Goal: Use online tool/utility: Utilize a website feature to perform a specific function

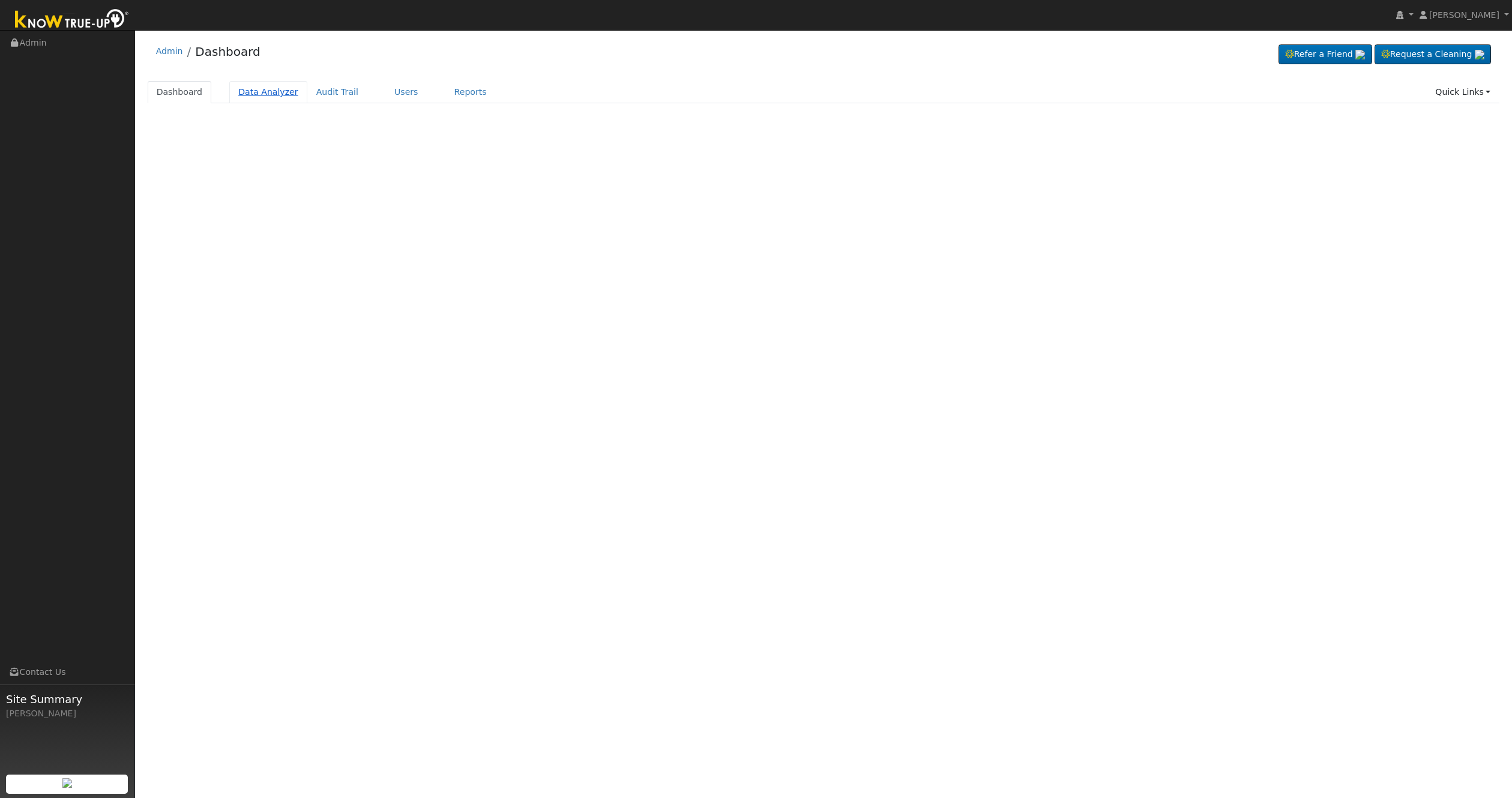
click at [272, 102] on link "Data Analyzer" at bounding box center [269, 92] width 78 height 22
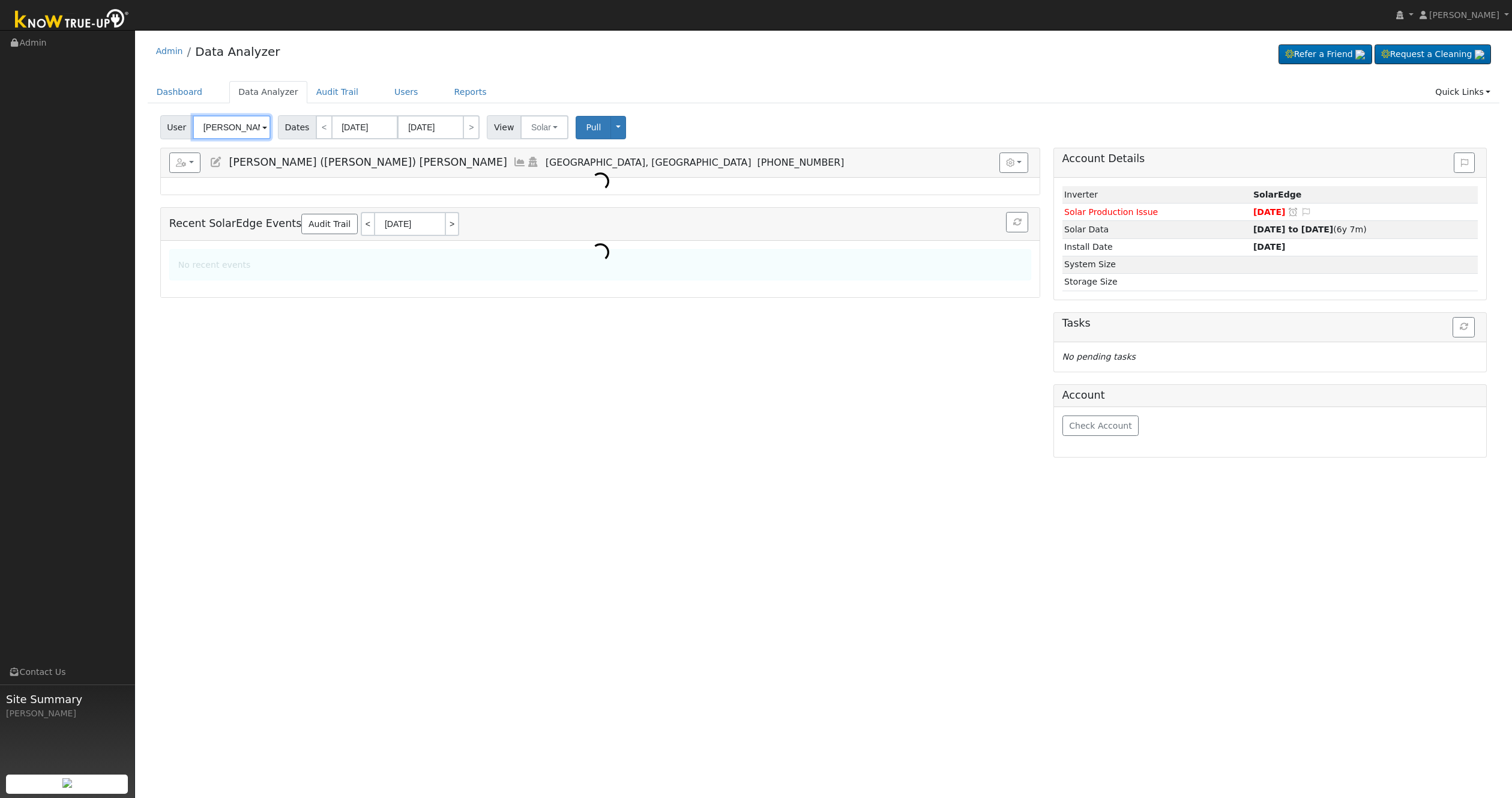
click at [219, 126] on input "[PERSON_NAME] ([PERSON_NAME]) [PERSON_NAME]" at bounding box center [232, 127] width 78 height 24
click at [219, 126] on input "Andy (Andrew) Lopez" at bounding box center [232, 127] width 78 height 24
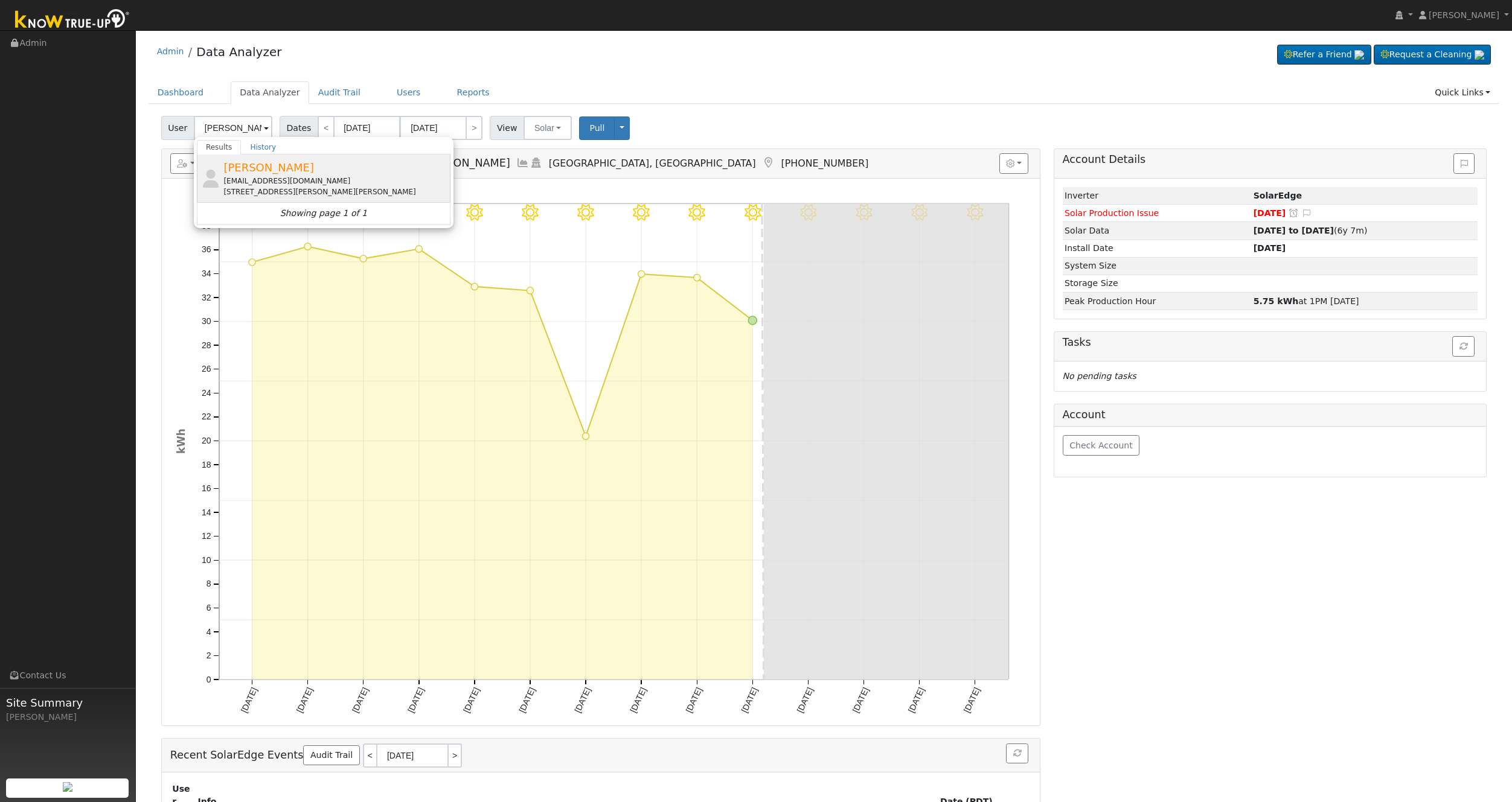
click at [292, 181] on div "logolusodanielle@gmail.com" at bounding box center [335, 181] width 224 height 11
type input "Danielle Logoluso"
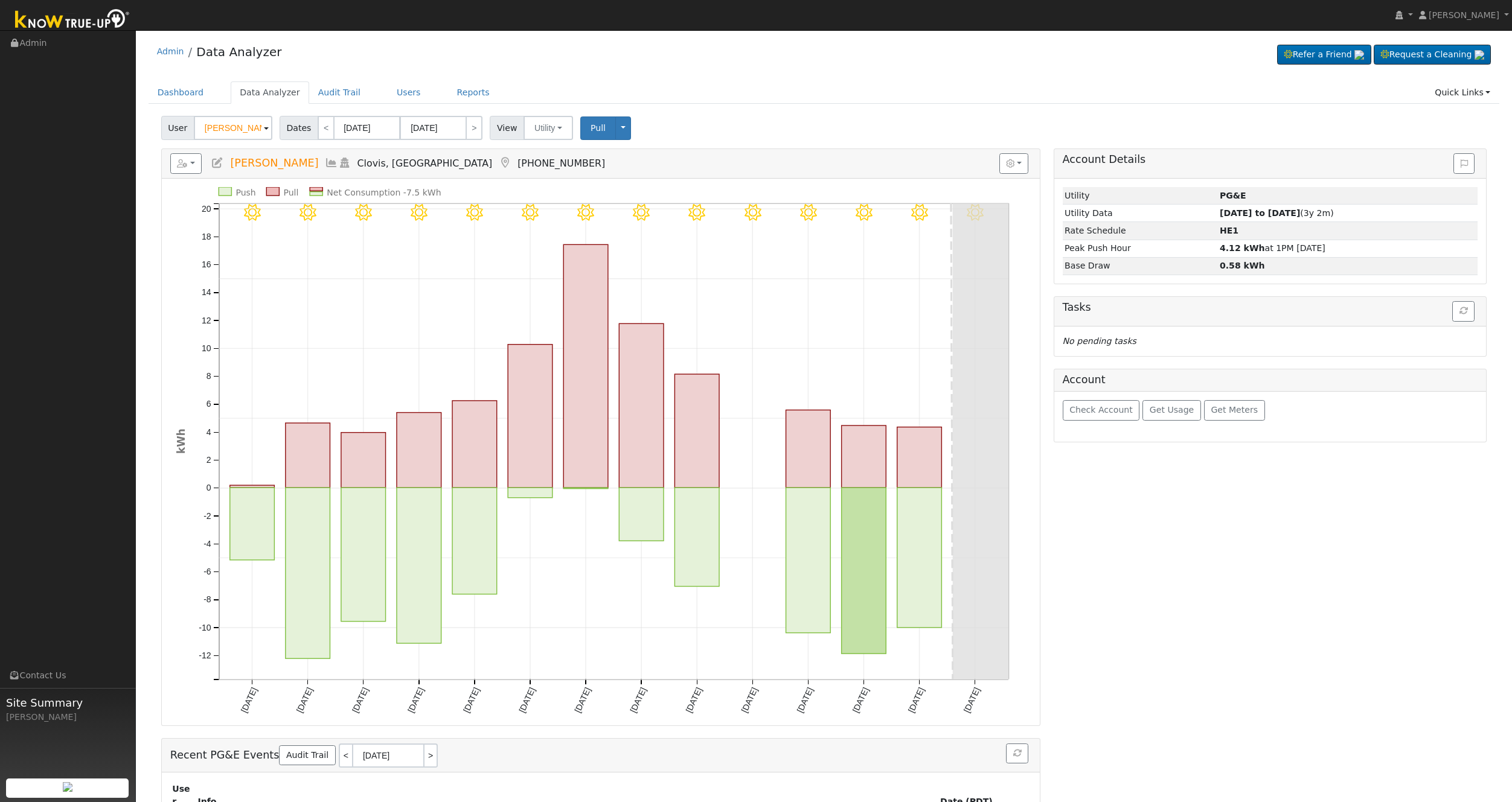
click at [329, 159] on icon at bounding box center [332, 163] width 13 height 11
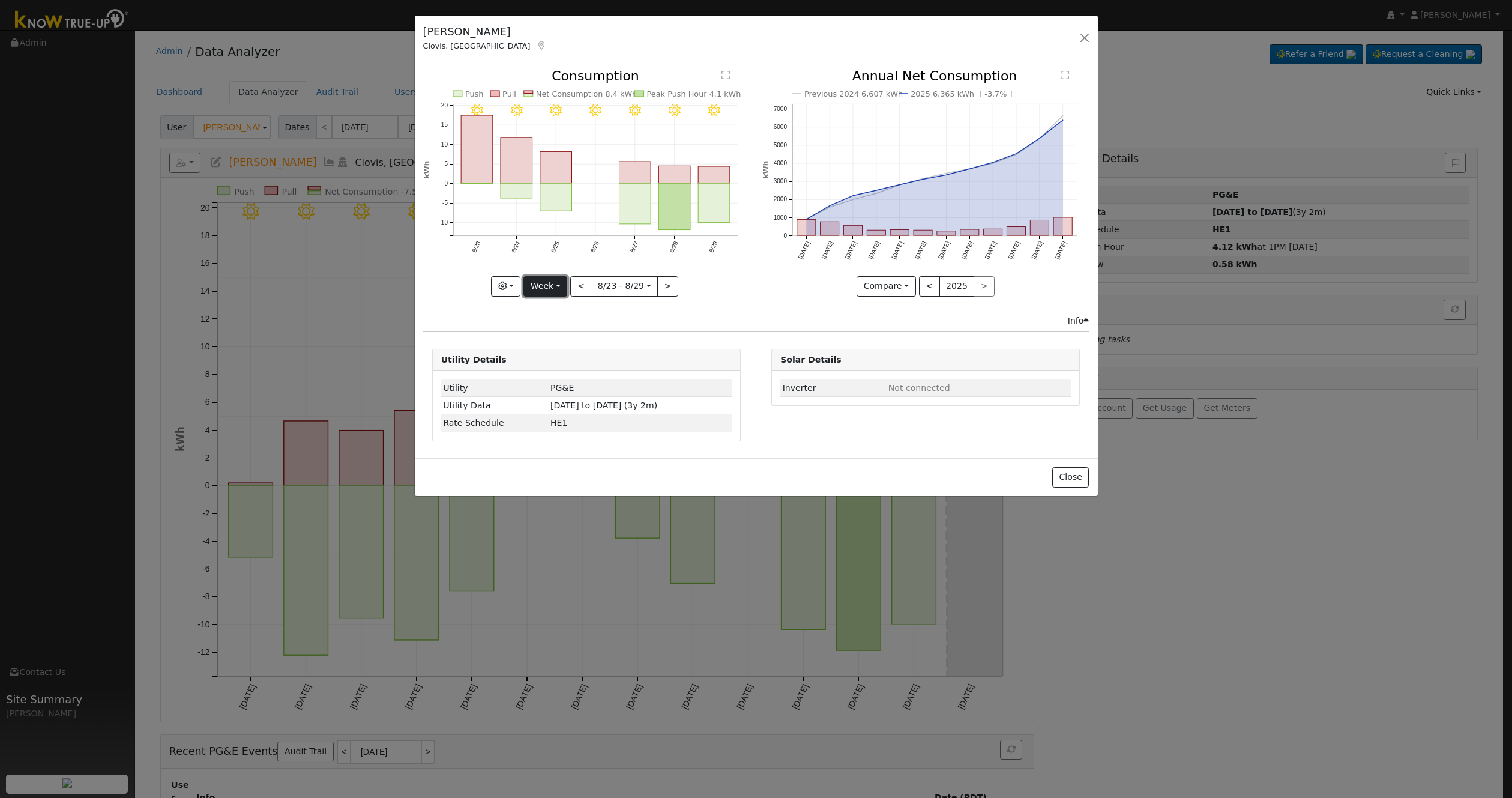
click at [547, 286] on button "Week" at bounding box center [545, 286] width 44 height 21
click at [555, 350] on link "Month" at bounding box center [565, 345] width 83 height 17
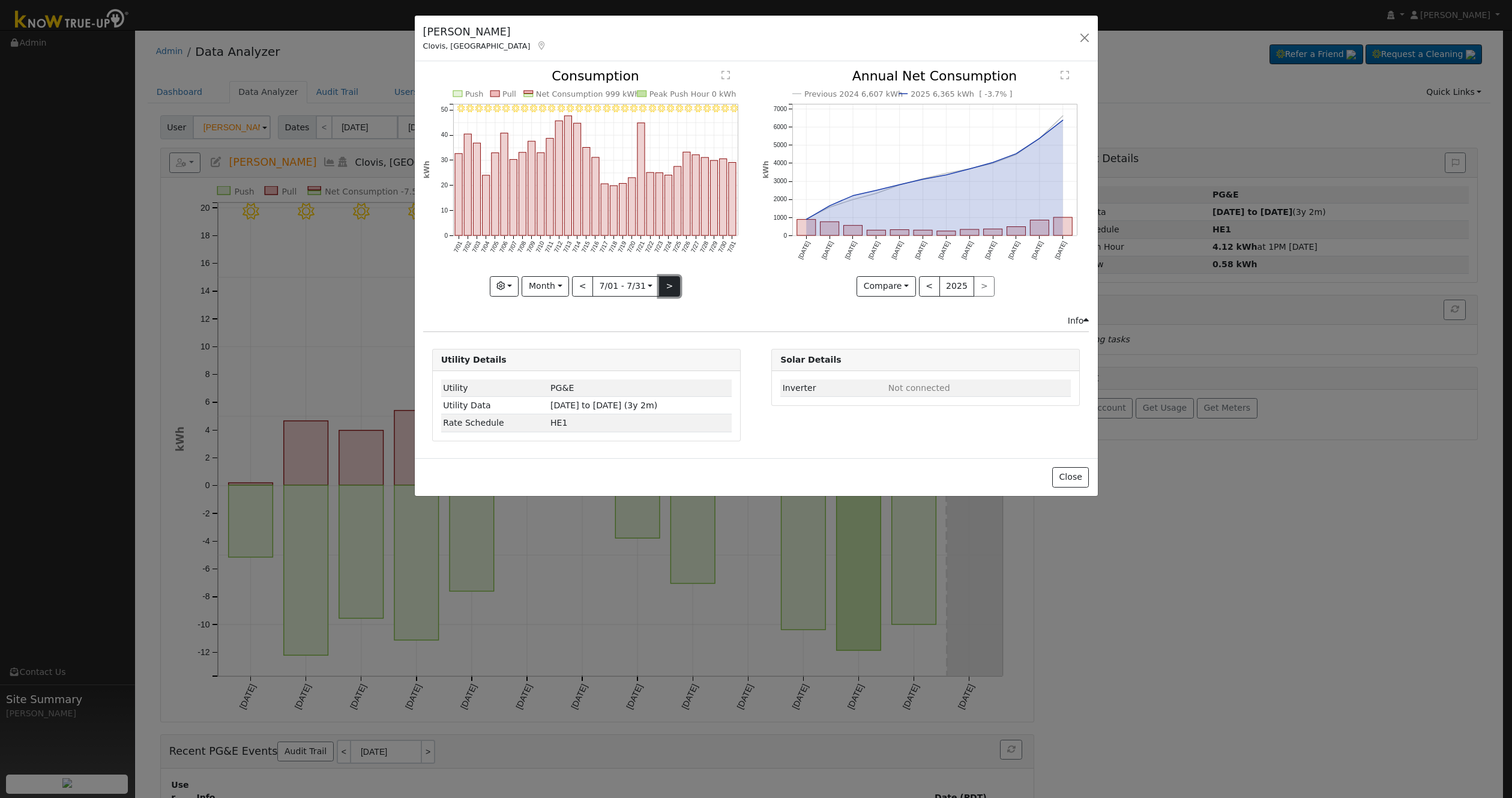
click at [659, 277] on button ">" at bounding box center [670, 286] width 21 height 21
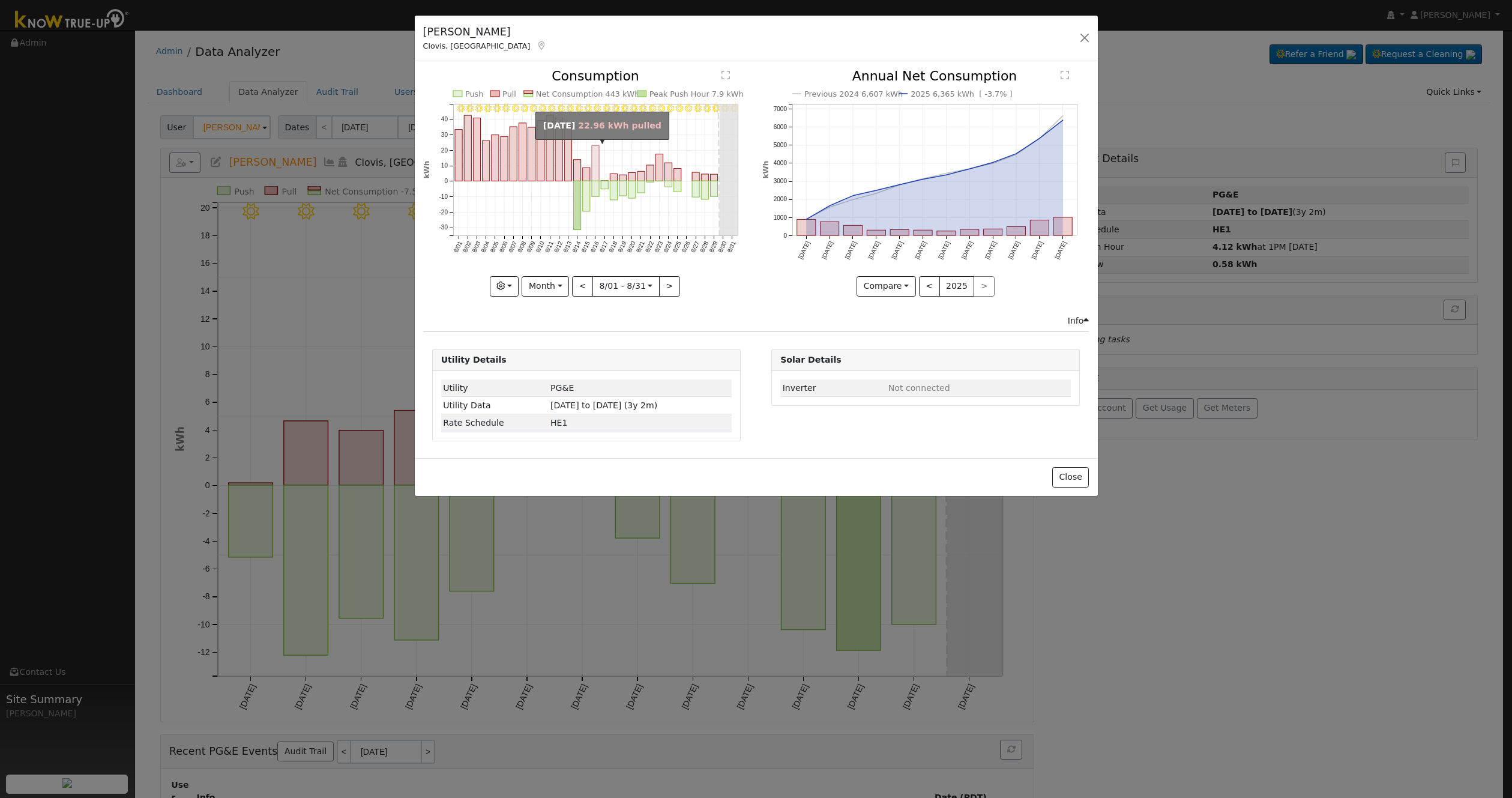
click at [595, 173] on rect "onclick=""" at bounding box center [595, 163] width 7 height 35
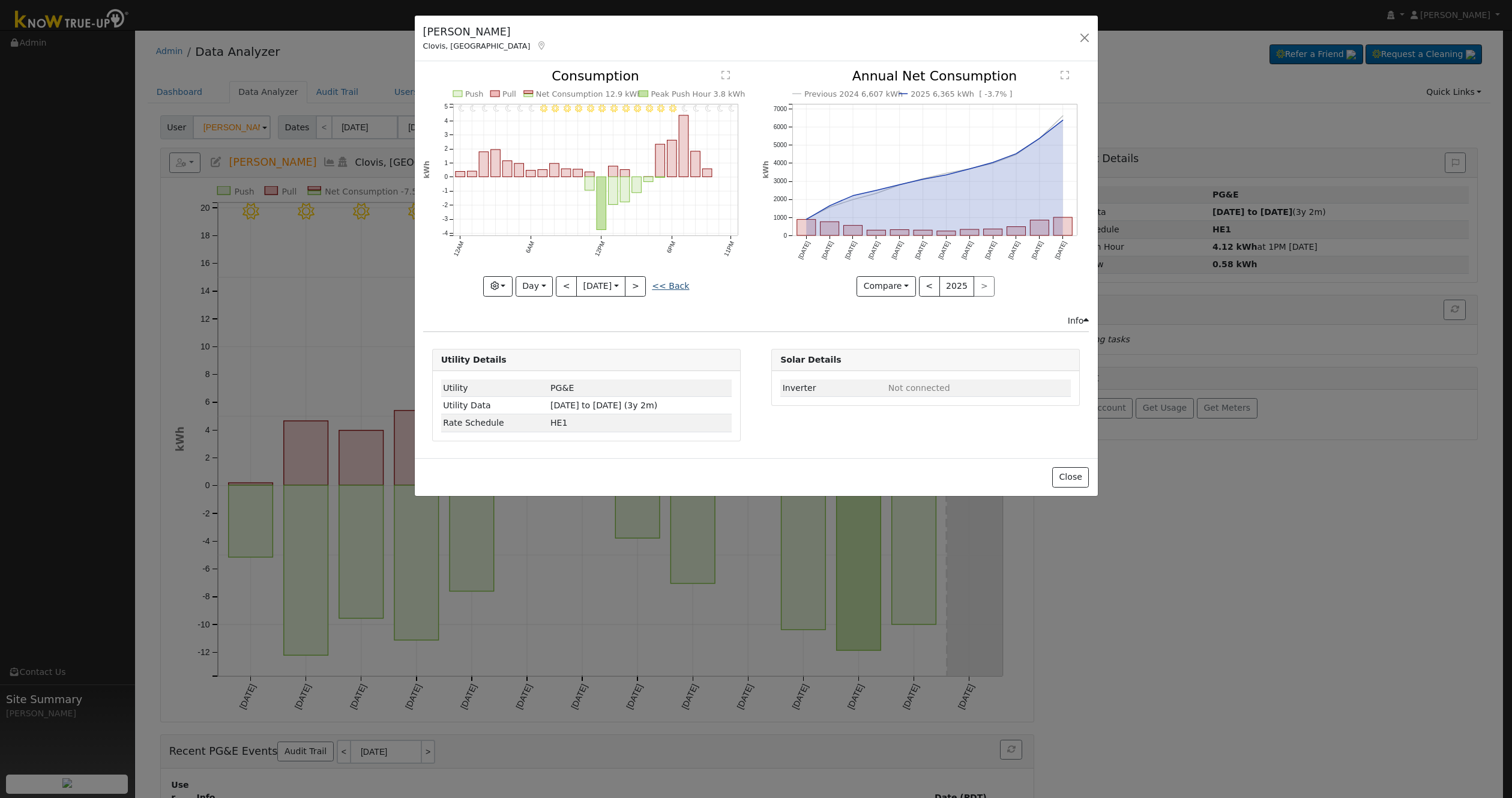
click at [670, 289] on link "<< Back" at bounding box center [670, 286] width 38 height 10
type input "2025-08-01"
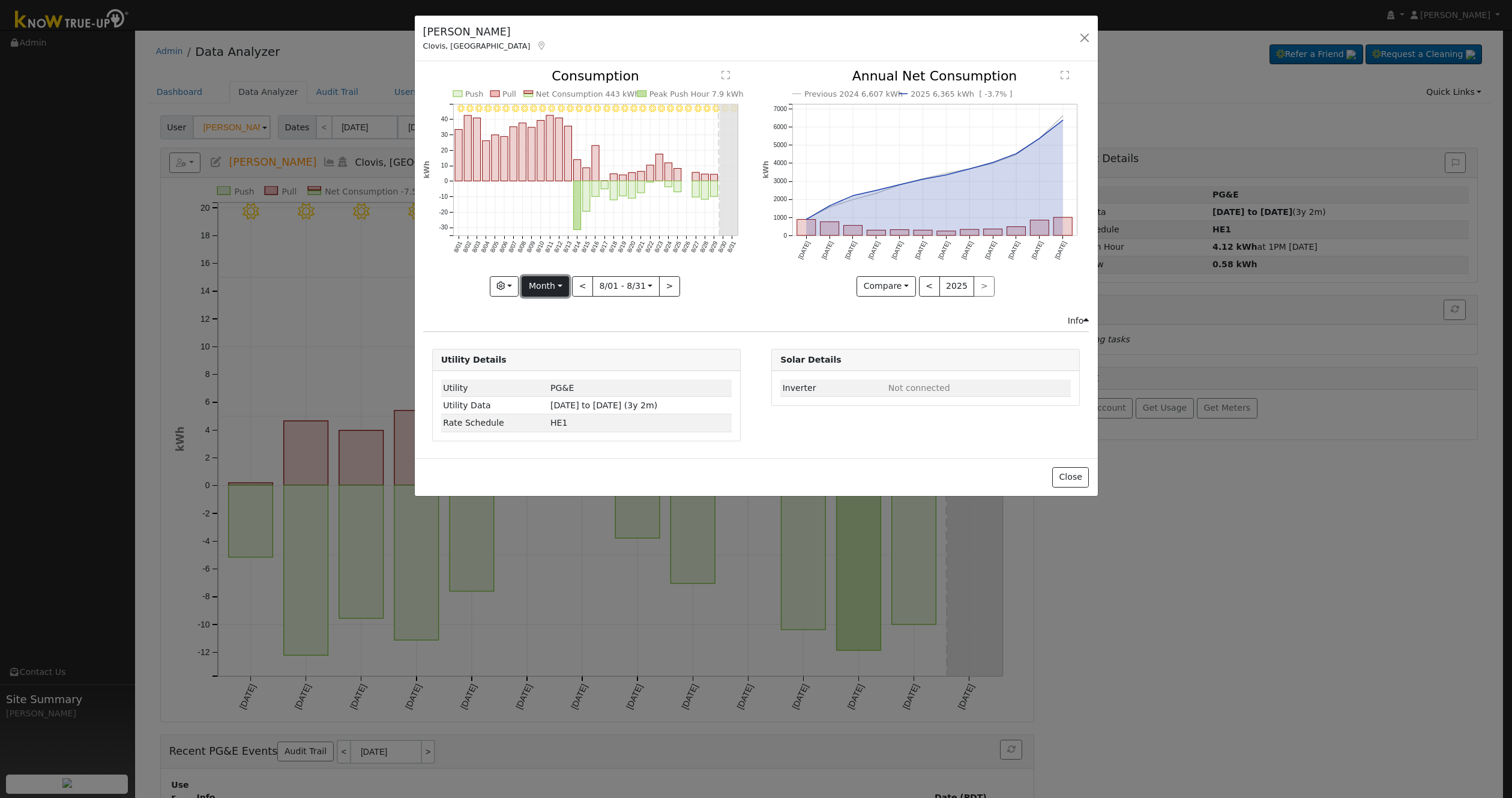
click at [558, 289] on button "Month" at bounding box center [545, 286] width 47 height 21
click at [559, 371] on link "Custom" at bounding box center [564, 378] width 83 height 17
click at [581, 283] on input "2025-08-01" at bounding box center [589, 286] width 38 height 19
click at [574, 417] on span "17" at bounding box center [582, 416] width 24 height 24
type input "2025-08-17"
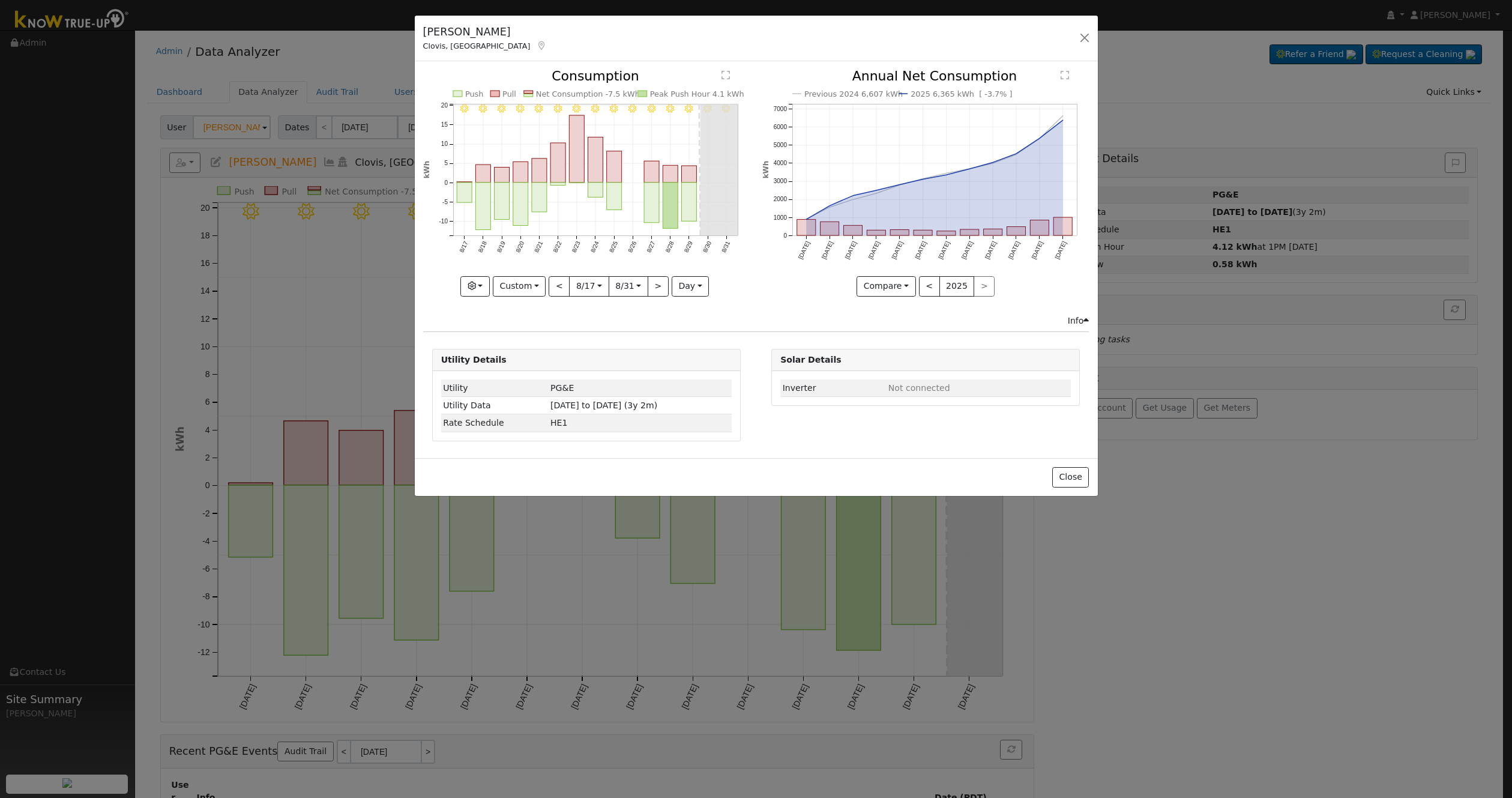
click at [1094, 35] on div "Danielle Logoluso Clovis, CA Default Account Default Account 3058 Richert Ln, C…" at bounding box center [756, 38] width 684 height 46
click at [1092, 31] on button "button" at bounding box center [1085, 38] width 17 height 17
